Goal: Task Accomplishment & Management: Complete application form

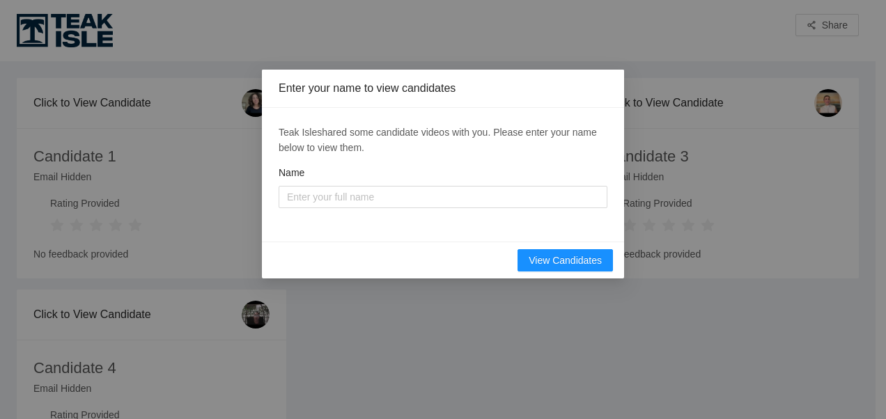
click at [450, 48] on div "Enter your name to view candidates [PERSON_NAME] shared some candidate videos w…" at bounding box center [443, 209] width 886 height 419
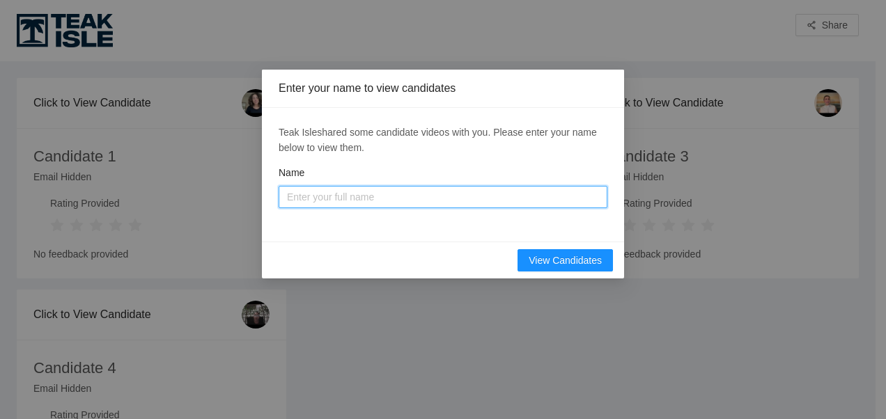
click at [433, 201] on input "Name" at bounding box center [442, 197] width 329 height 22
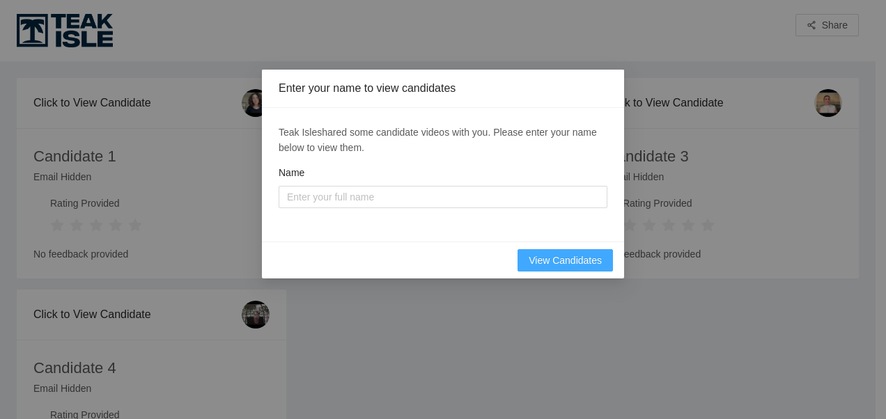
click at [587, 259] on span "View Candidates" at bounding box center [564, 260] width 73 height 15
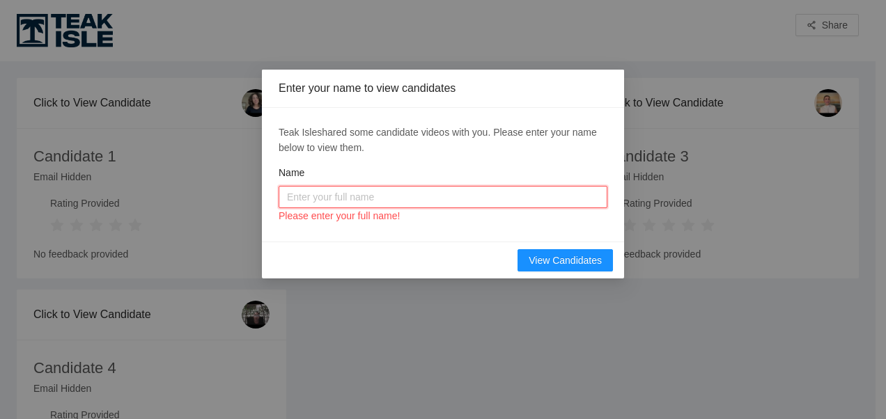
click at [310, 193] on input "Name" at bounding box center [442, 197] width 329 height 22
click at [472, 340] on div "Enter your name to view candidates [PERSON_NAME] shared some candidate videos w…" at bounding box center [443, 209] width 886 height 419
click at [256, 377] on div "Enter your name to view candidates [PERSON_NAME] shared some candidate videos w…" at bounding box center [443, 209] width 886 height 419
click at [311, 199] on input "Name" at bounding box center [442, 197] width 329 height 22
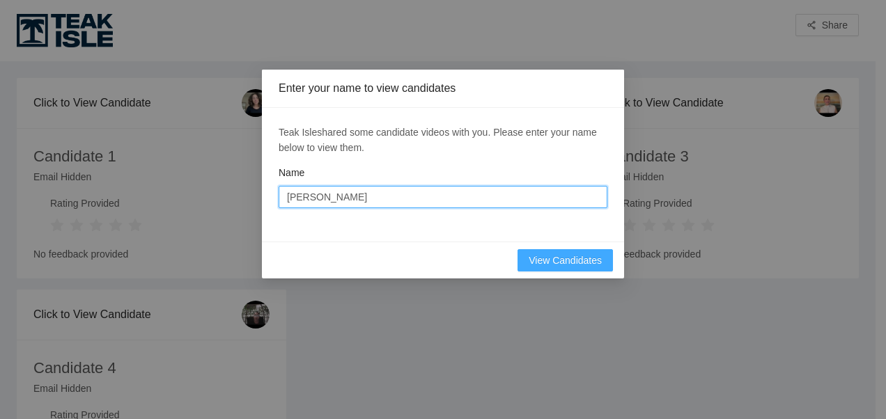
type input "[PERSON_NAME]"
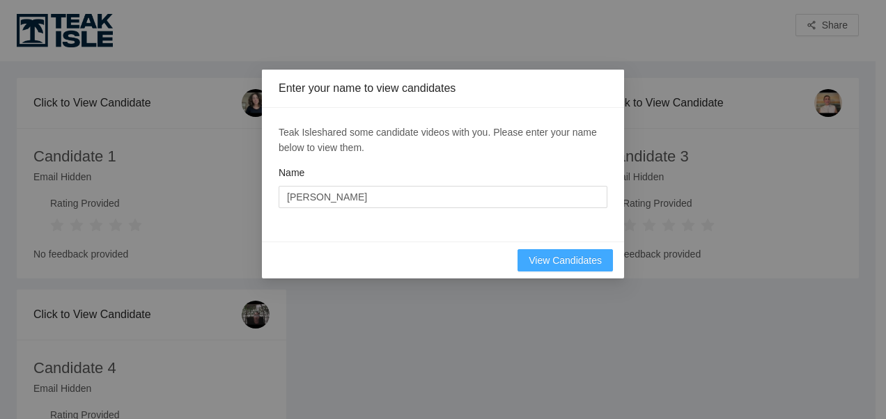
click at [534, 253] on span "View Candidates" at bounding box center [564, 260] width 73 height 15
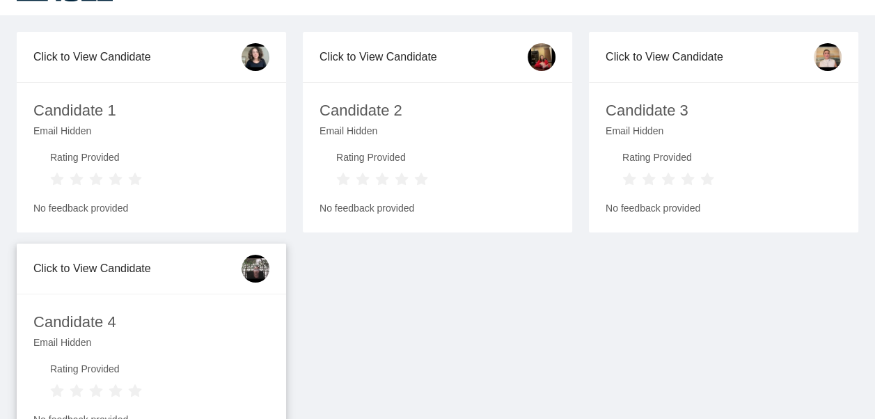
scroll to position [70, 0]
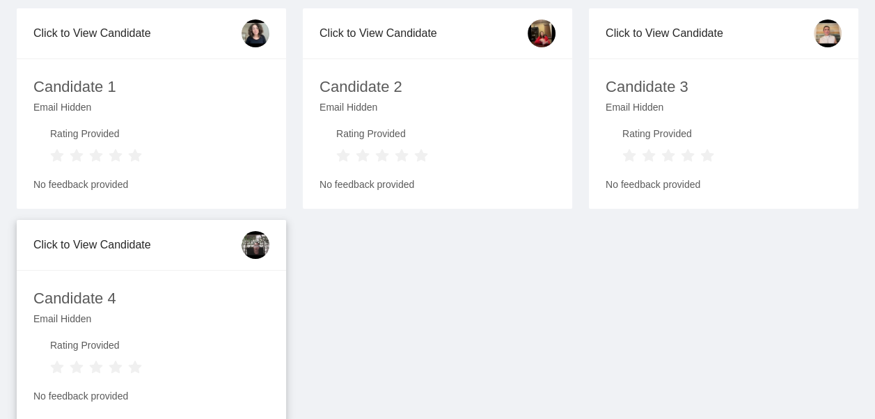
click at [252, 246] on img at bounding box center [256, 245] width 28 height 28
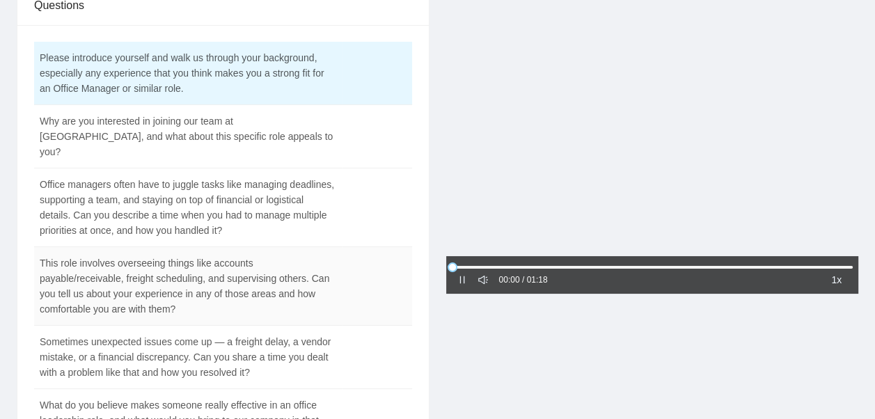
scroll to position [116, 0]
